Goal: Find contact information: Find contact information

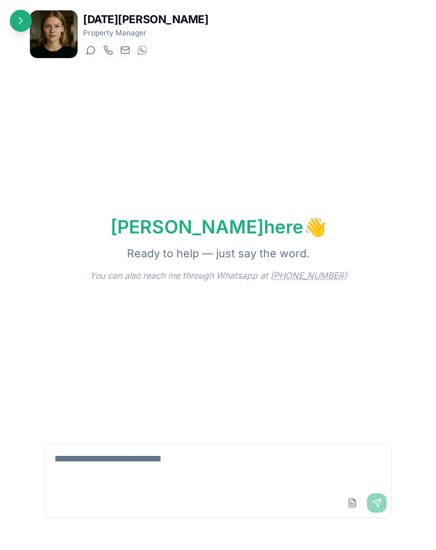
click at [64, 37] on img at bounding box center [54, 34] width 48 height 48
click at [16, 24] on icon "Open sidebar" at bounding box center [21, 21] width 12 height 12
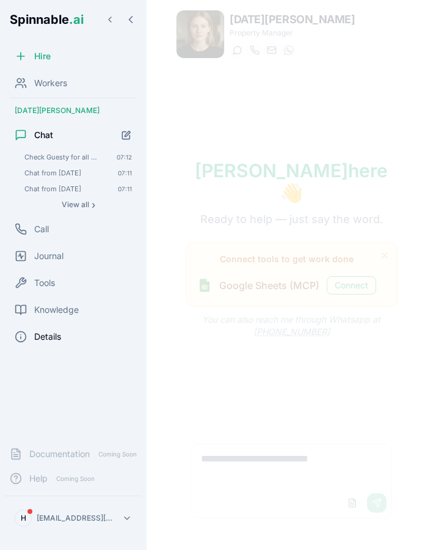
click at [37, 336] on span "Details" at bounding box center [47, 336] width 27 height 12
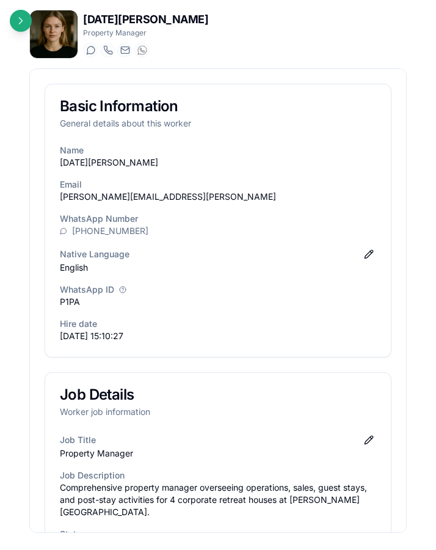
click at [151, 194] on p "[PERSON_NAME][EMAIL_ADDRESS][PERSON_NAME]" at bounding box center [218, 197] width 316 height 12
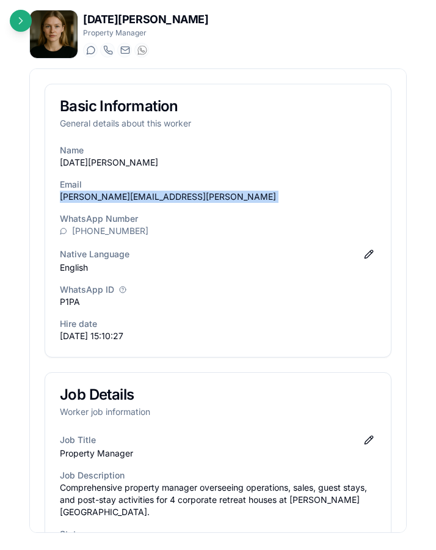
click at [151, 194] on p "[PERSON_NAME][EMAIL_ADDRESS][PERSON_NAME]" at bounding box center [218, 197] width 316 height 12
copy p "[PERSON_NAME][EMAIL_ADDRESS][PERSON_NAME]"
click at [146, 197] on p "[PERSON_NAME][EMAIL_ADDRESS][PERSON_NAME]" at bounding box center [218, 197] width 316 height 12
